Goal: Download file/media

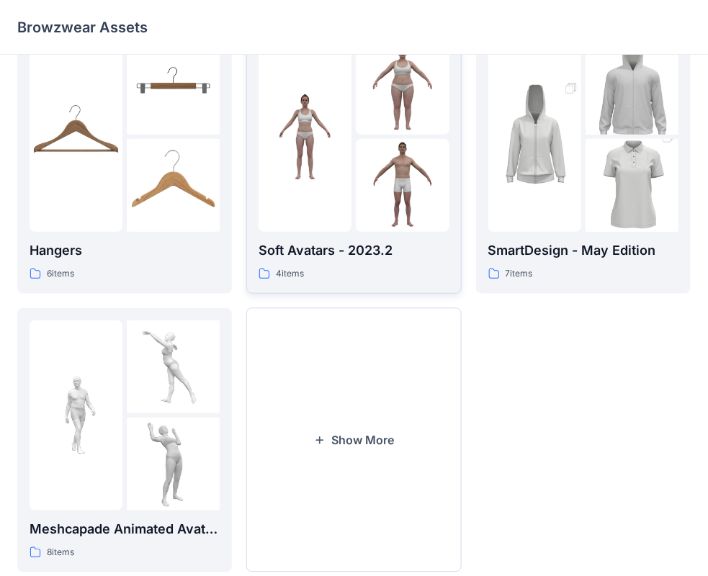
scroll to position [357, 0]
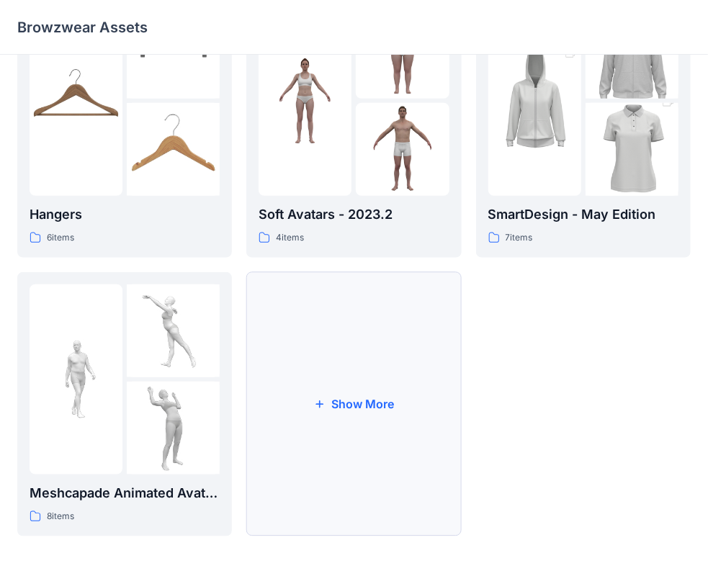
click at [315, 391] on button "Show More" at bounding box center [353, 404] width 215 height 264
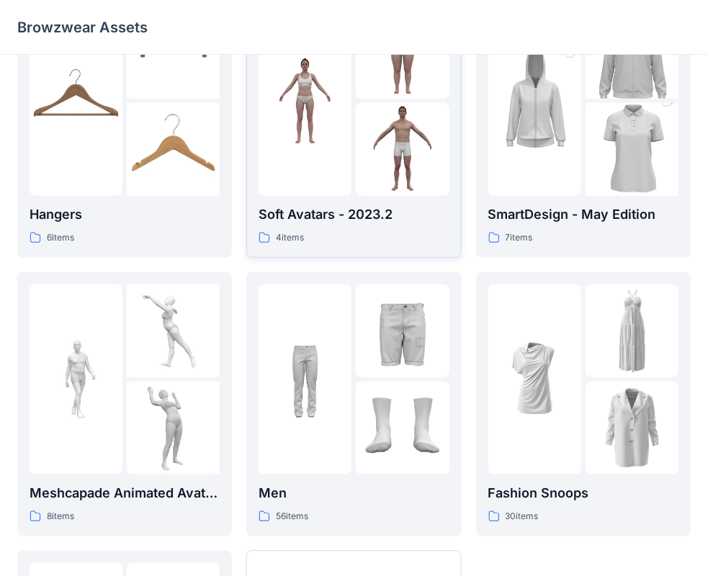
click at [390, 231] on div "4 items" at bounding box center [354, 238] width 190 height 15
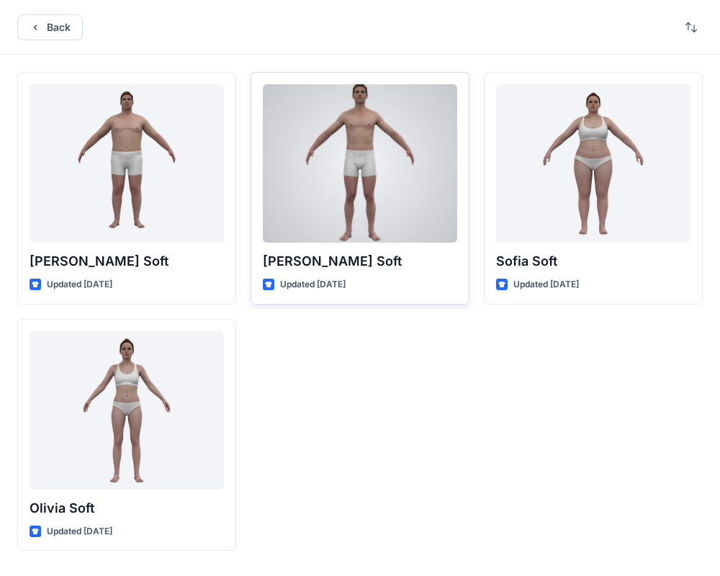
click at [387, 251] on p "[PERSON_NAME] Soft" at bounding box center [360, 261] width 195 height 20
click at [379, 215] on div at bounding box center [360, 163] width 195 height 159
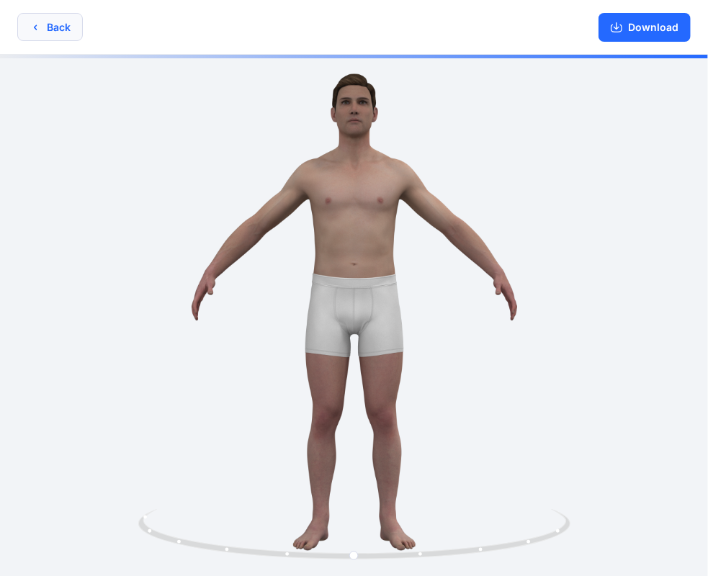
click at [52, 33] on button "Back" at bounding box center [50, 27] width 66 height 28
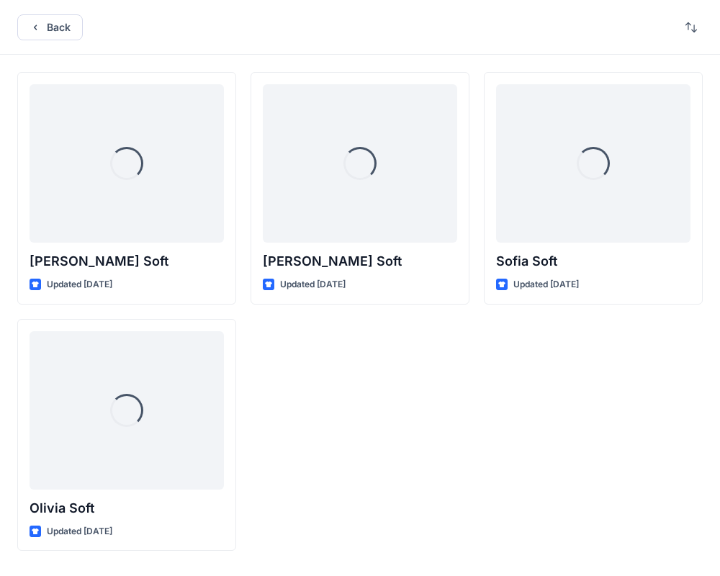
click at [52, 33] on button "Back" at bounding box center [50, 27] width 66 height 26
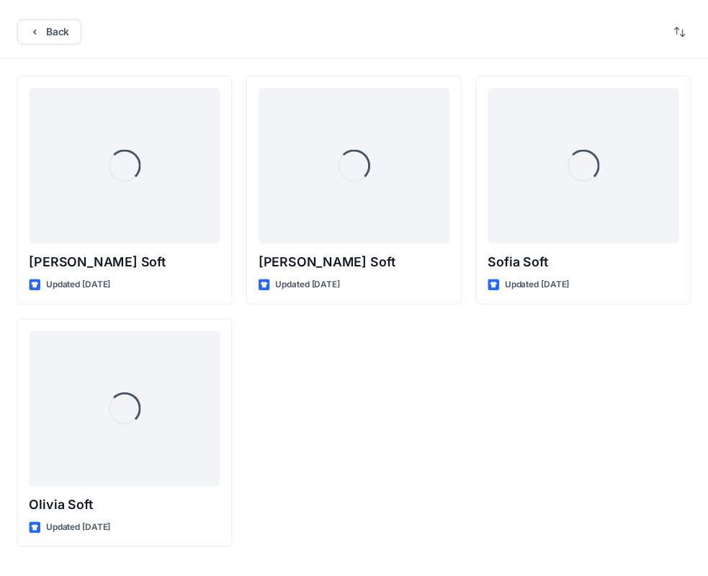
scroll to position [357, 0]
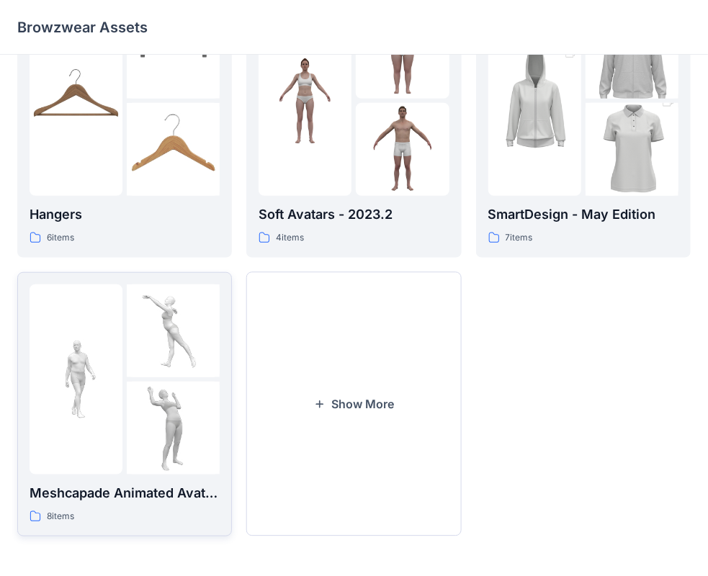
click at [122, 414] on img at bounding box center [76, 379] width 93 height 93
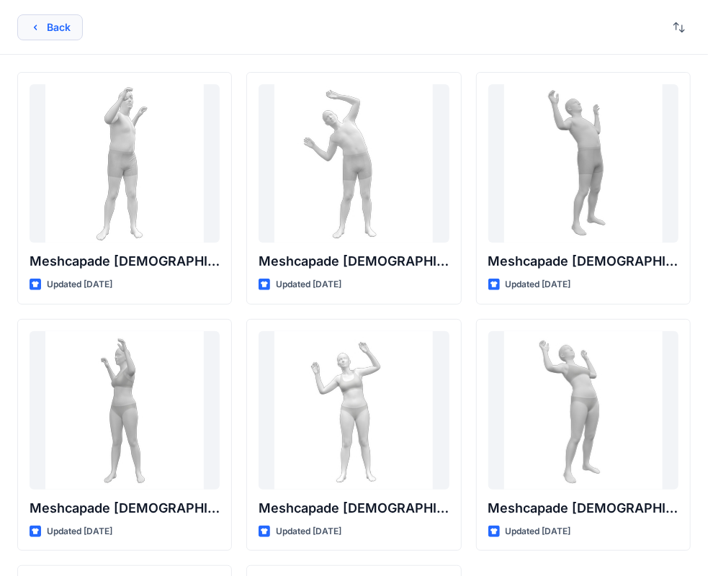
click at [43, 36] on button "Back" at bounding box center [50, 27] width 66 height 26
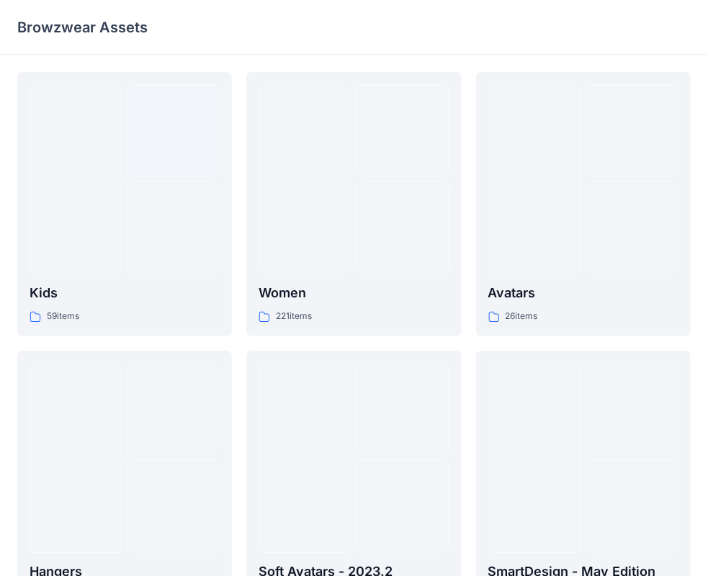
scroll to position [357, 0]
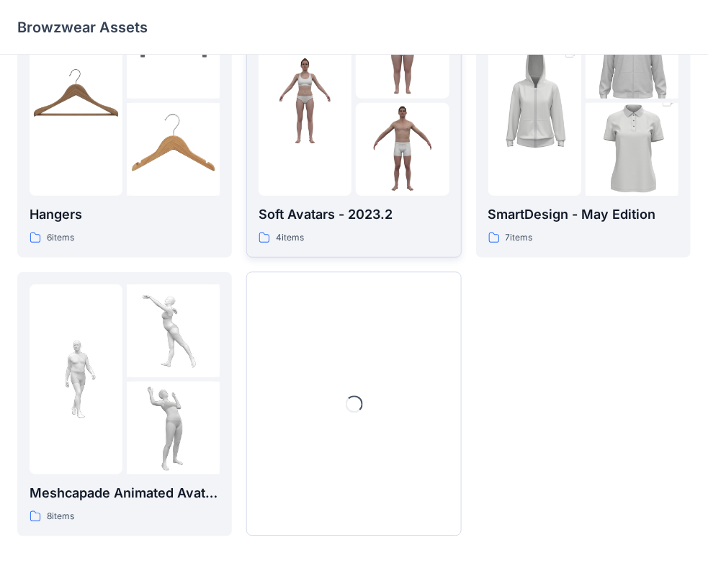
click at [407, 164] on img at bounding box center [402, 149] width 93 height 93
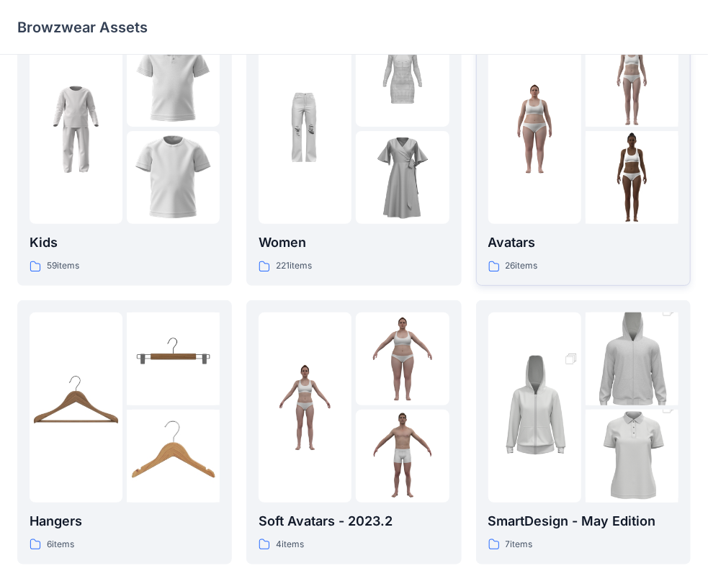
scroll to position [72, 0]
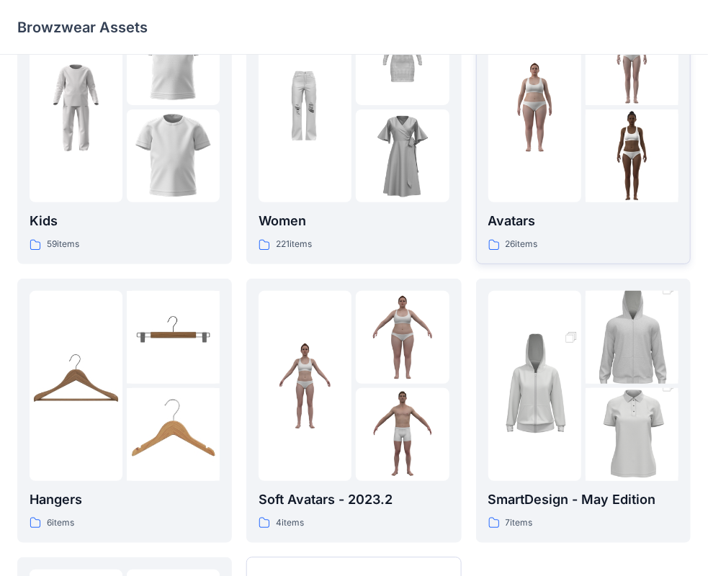
click at [586, 228] on p "Avatars" at bounding box center [583, 221] width 190 height 20
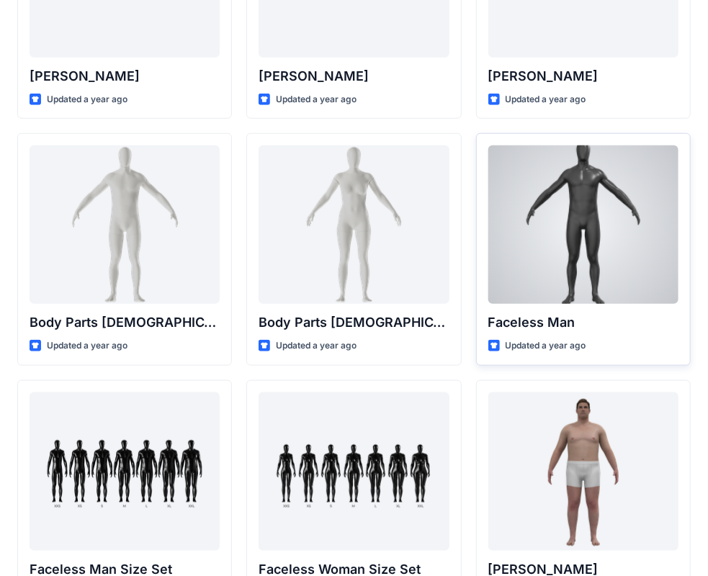
scroll to position [504, 0]
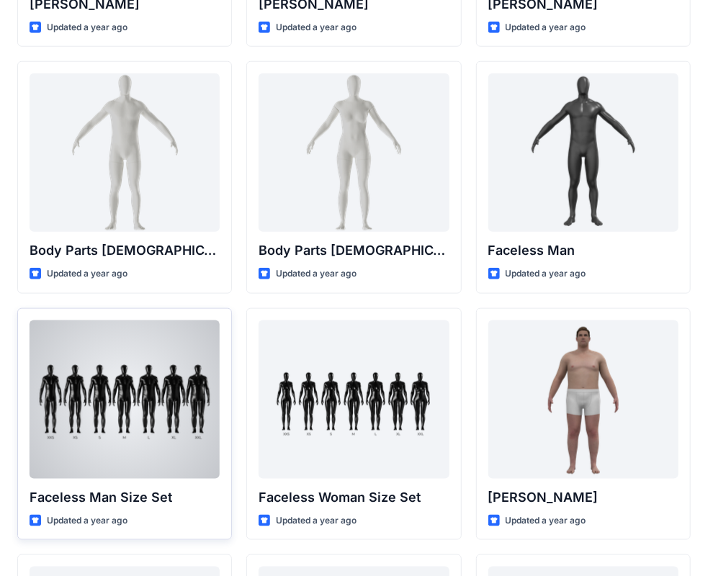
click at [189, 375] on div at bounding box center [125, 400] width 190 height 159
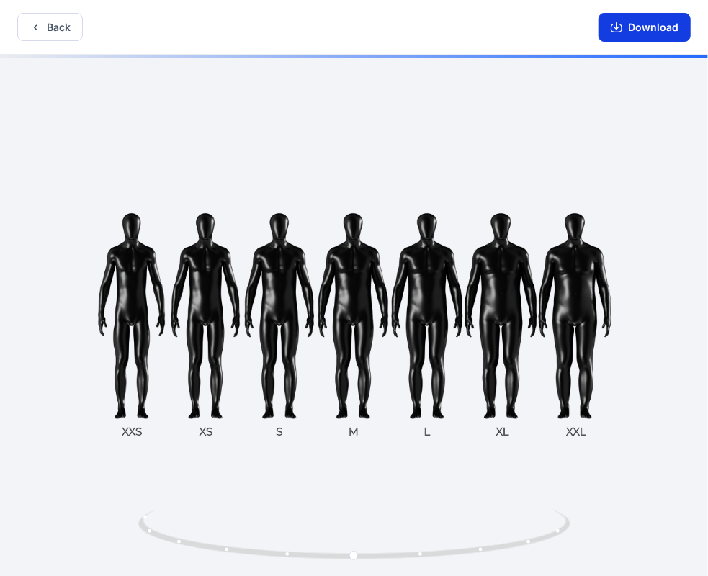
click at [644, 22] on button "Download" at bounding box center [645, 27] width 92 height 29
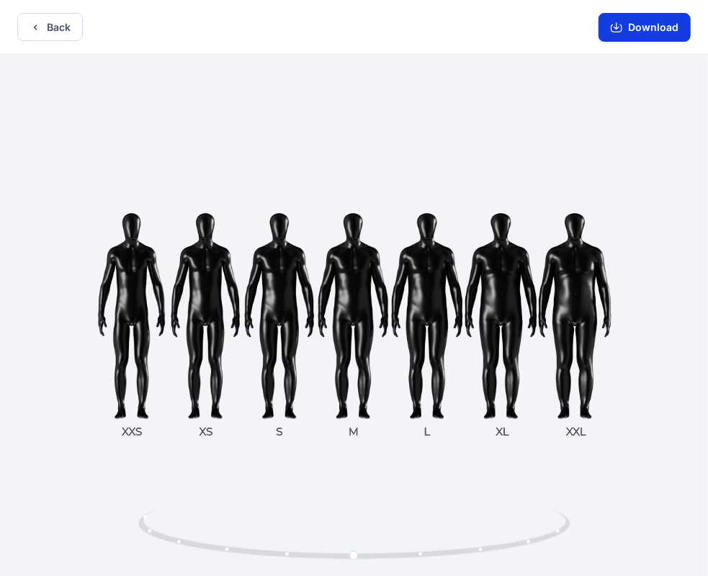
click at [638, 36] on button "Download" at bounding box center [645, 27] width 92 height 29
